Goal: Navigation & Orientation: Find specific page/section

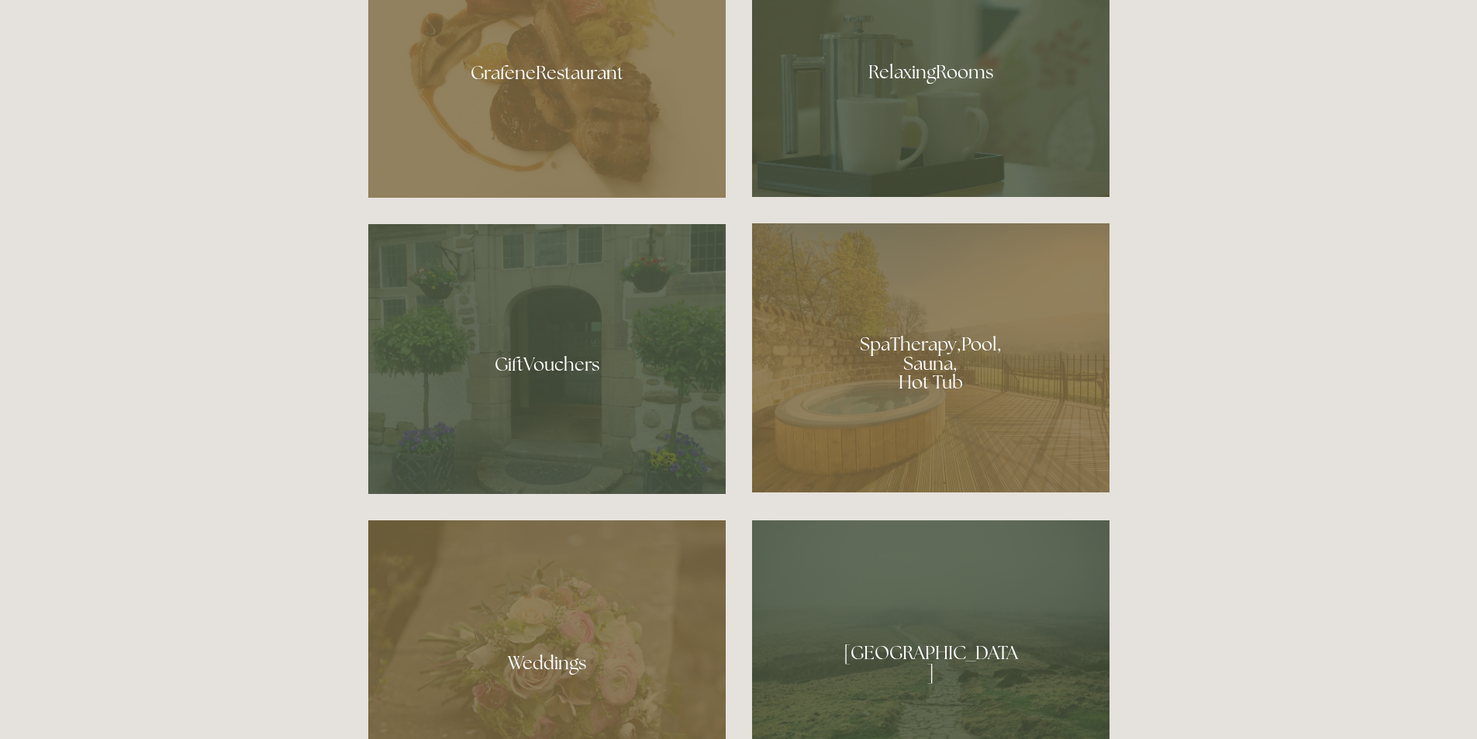
scroll to position [1278, 0]
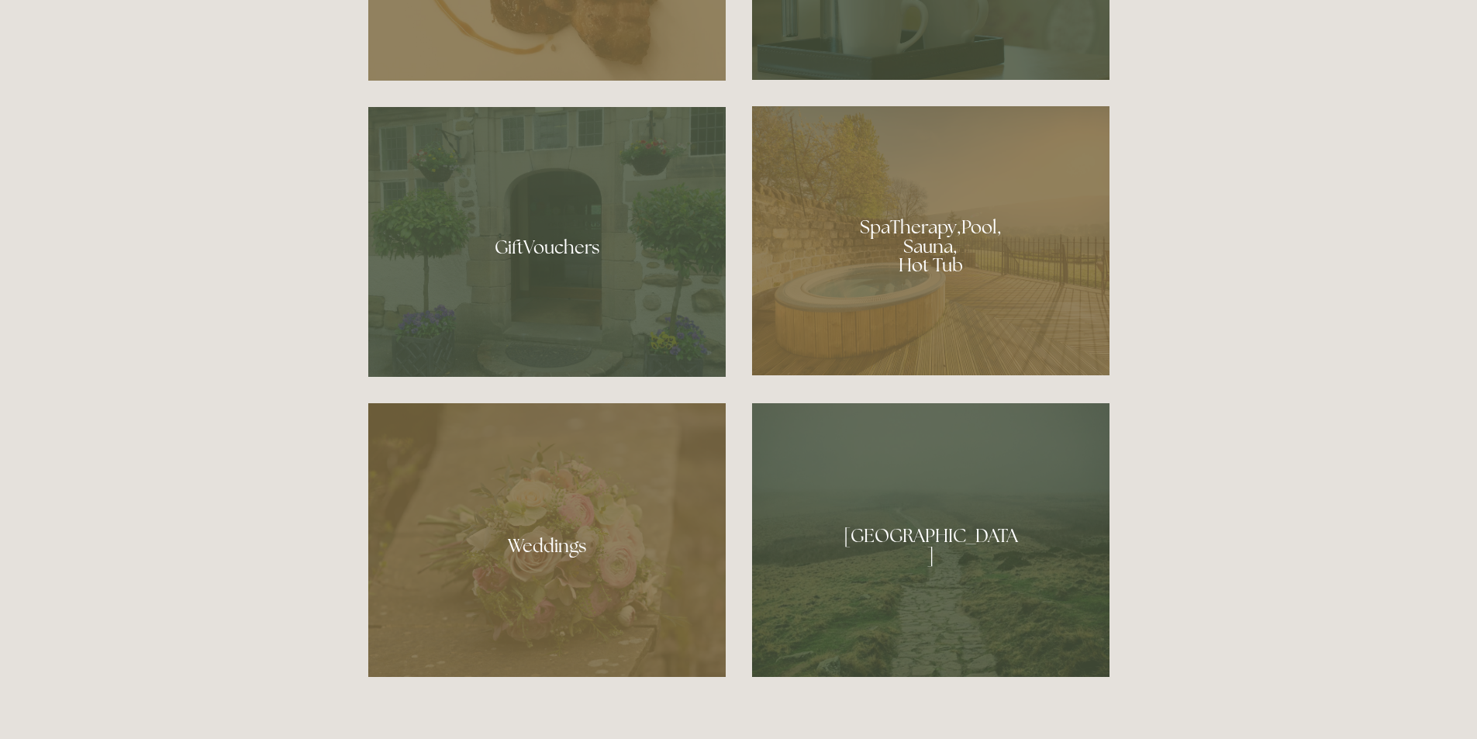
click at [933, 261] on div at bounding box center [930, 240] width 357 height 269
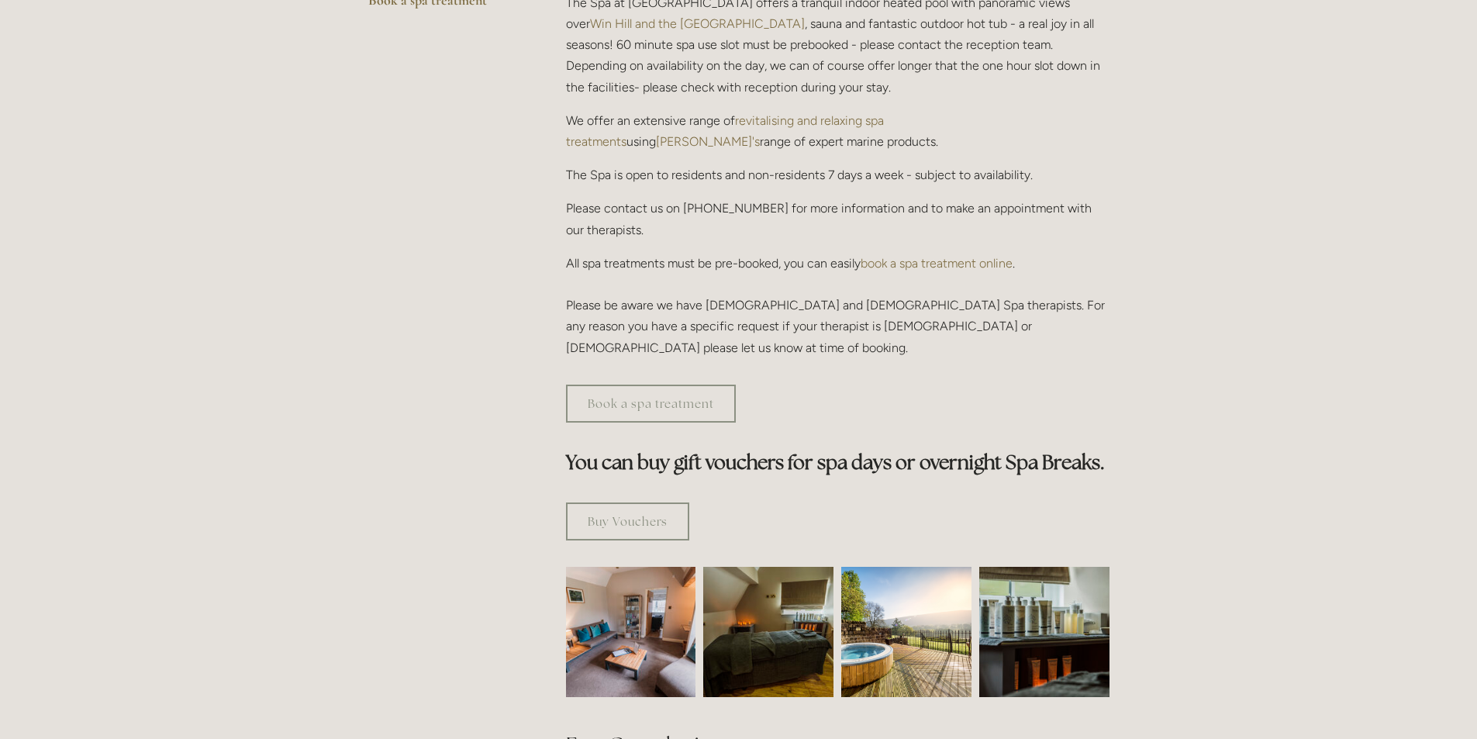
scroll to position [611, 0]
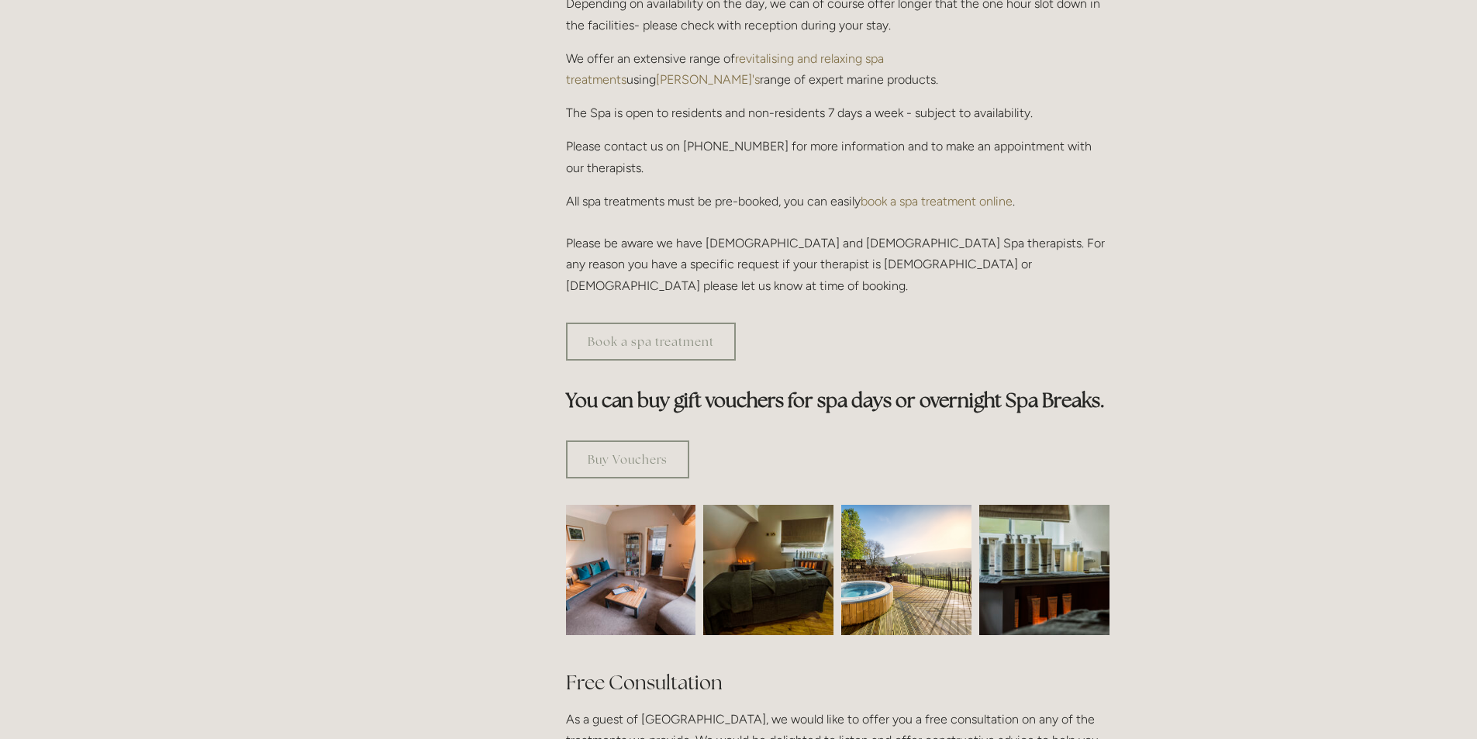
click at [910, 505] on img at bounding box center [906, 570] width 130 height 130
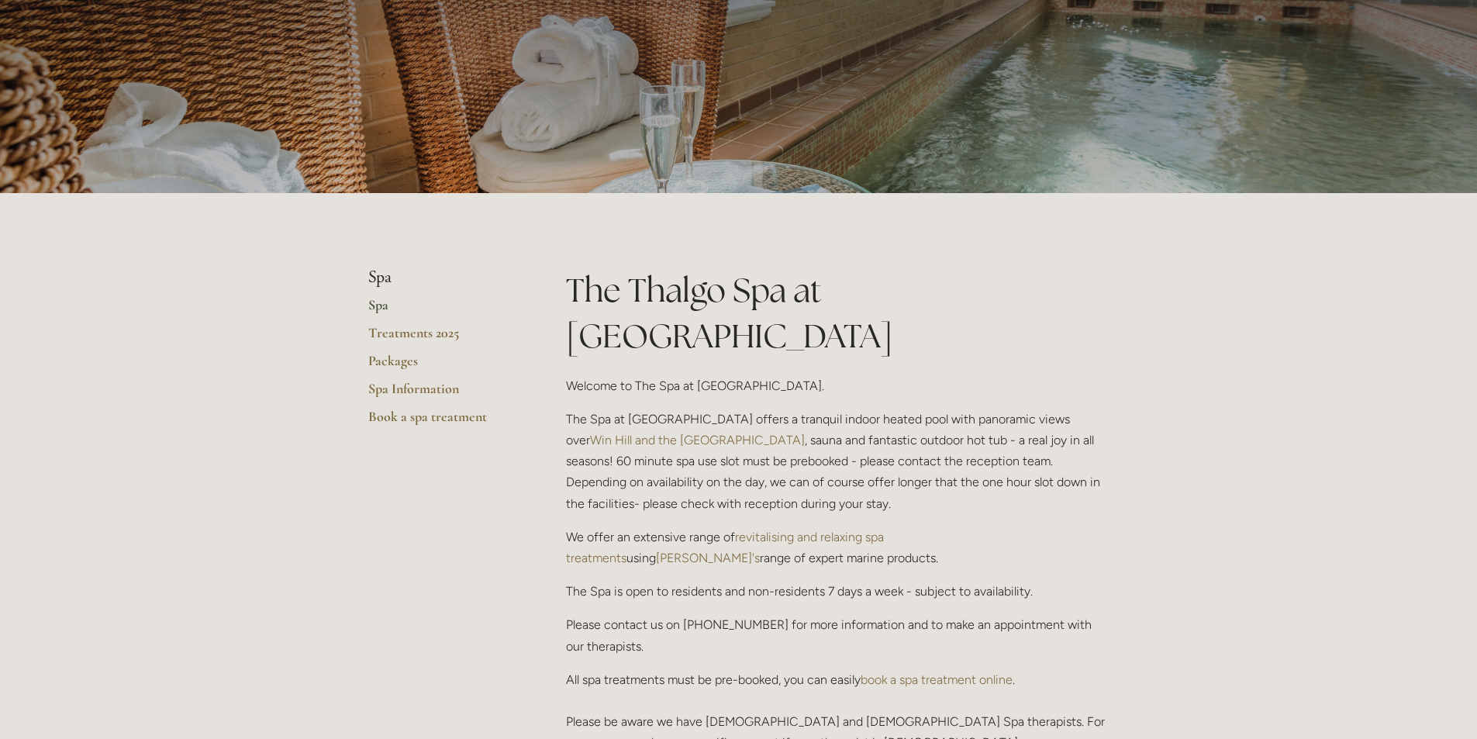
scroll to position [0, 0]
